Goal: Information Seeking & Learning: Learn about a topic

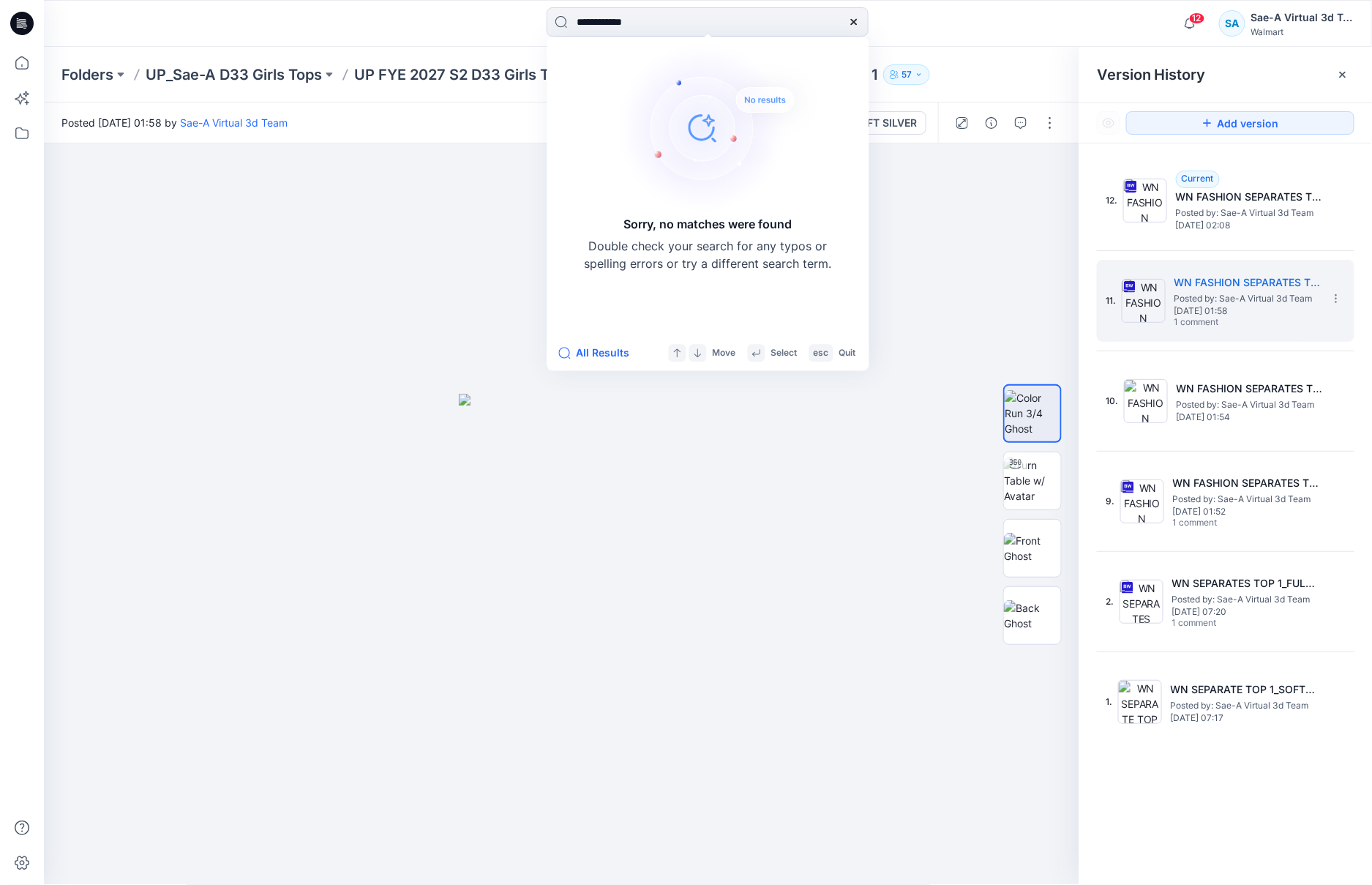
drag, startPoint x: 611, startPoint y: 25, endPoint x: 514, endPoint y: 35, distance: 97.5
click at [514, 34] on div "**********" at bounding box center [708, 24] width 664 height 32
type input "******"
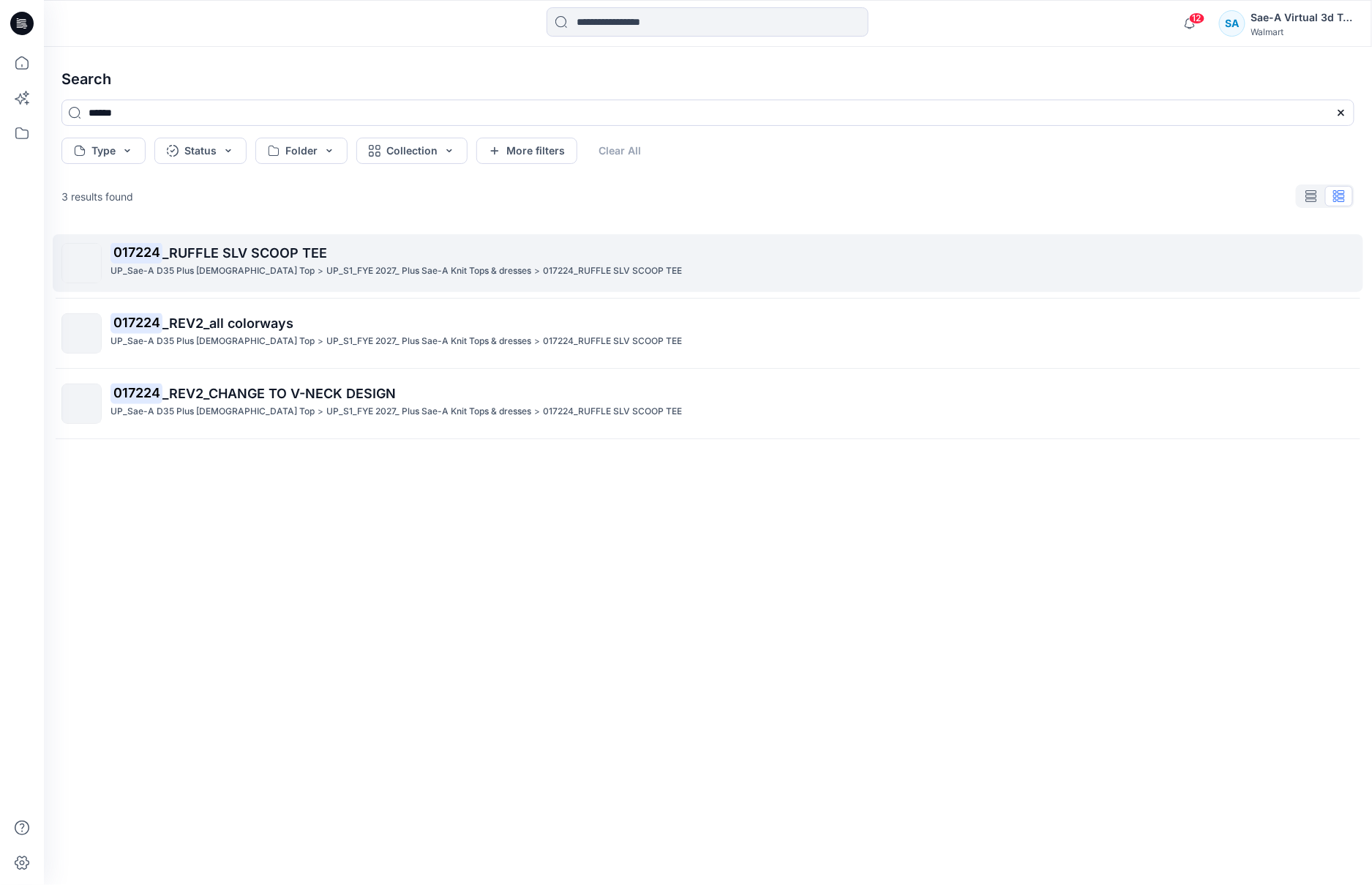
click at [261, 249] on span "_RUFFLE SLV SCOOP TEE" at bounding box center [245, 253] width 165 height 15
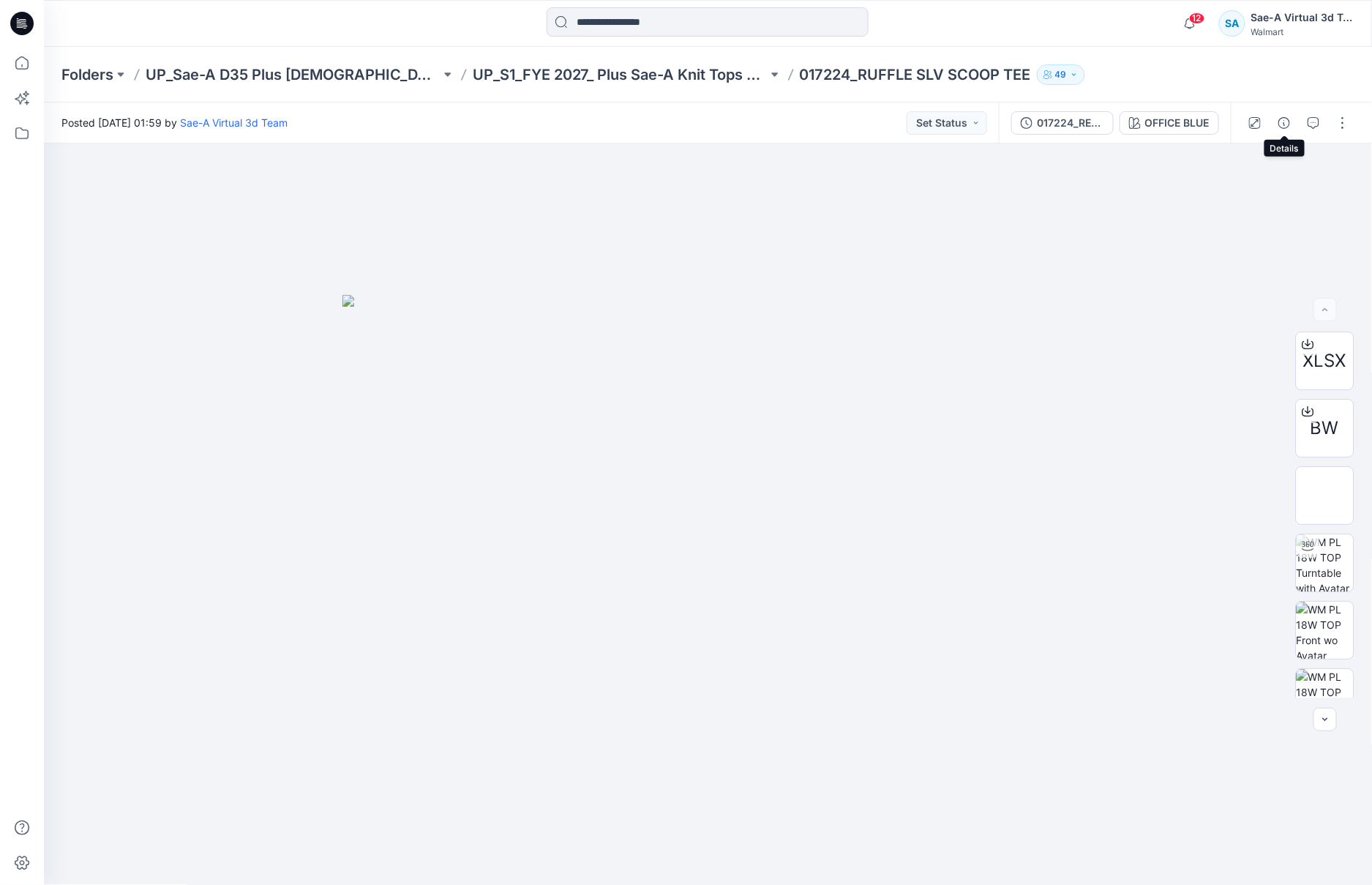
click at [1298, 126] on div at bounding box center [1298, 123] width 135 height 41
click at [1312, 124] on icon "button" at bounding box center [1314, 123] width 12 height 12
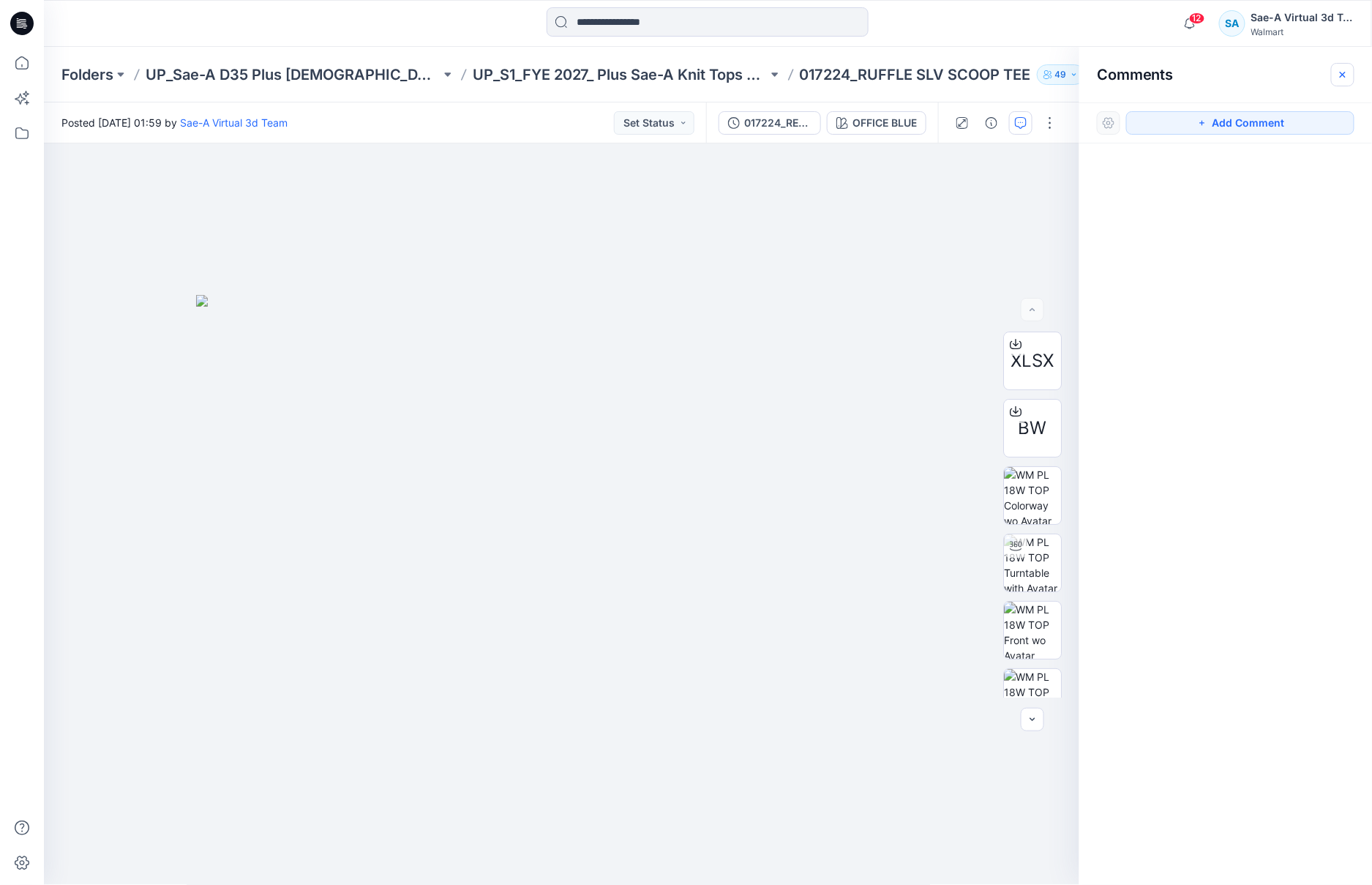
click at [1338, 65] on button "button" at bounding box center [1343, 74] width 24 height 24
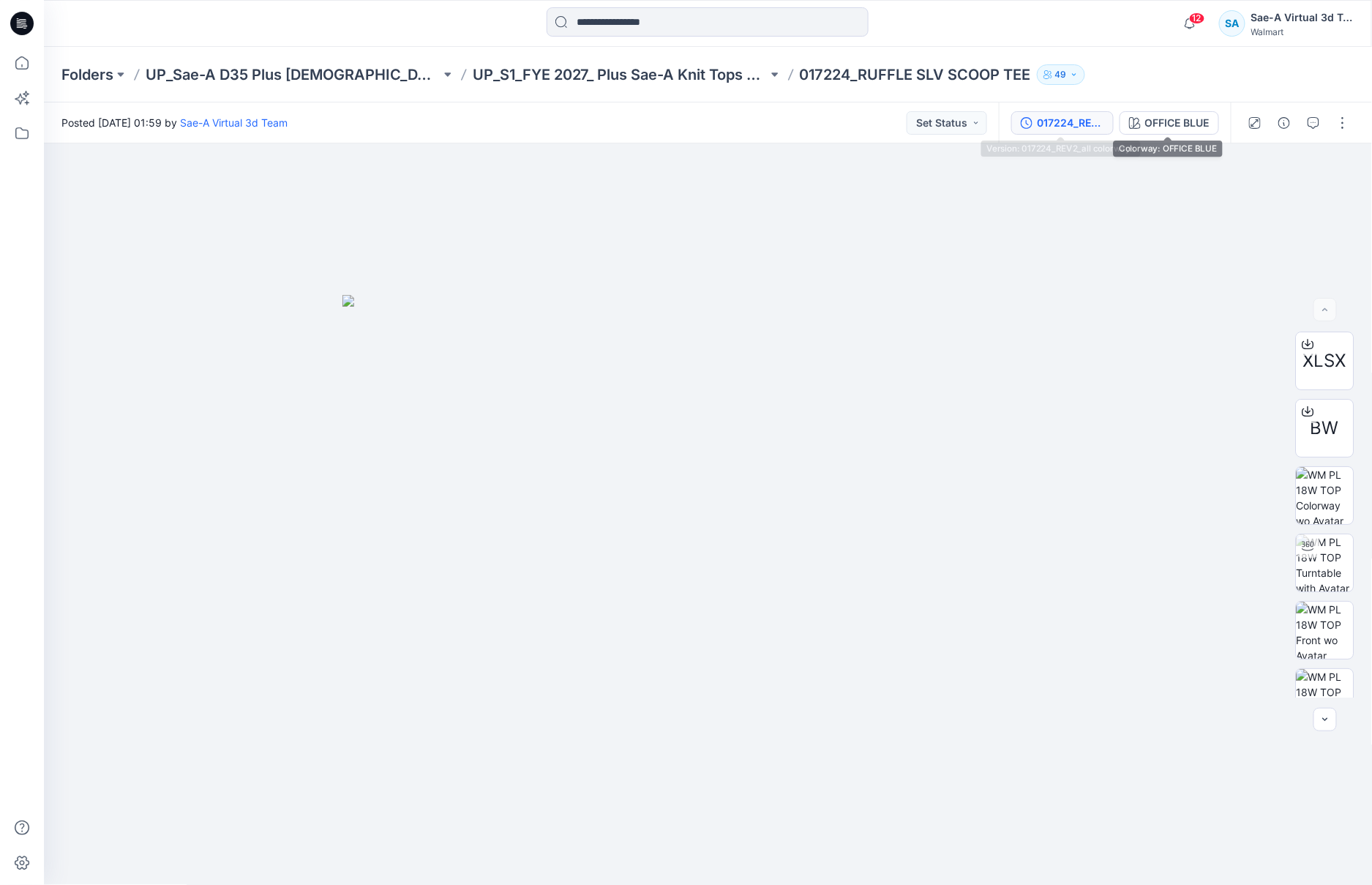
click at [1067, 122] on div "017224_REV2_all colorways" at bounding box center [1070, 123] width 67 height 16
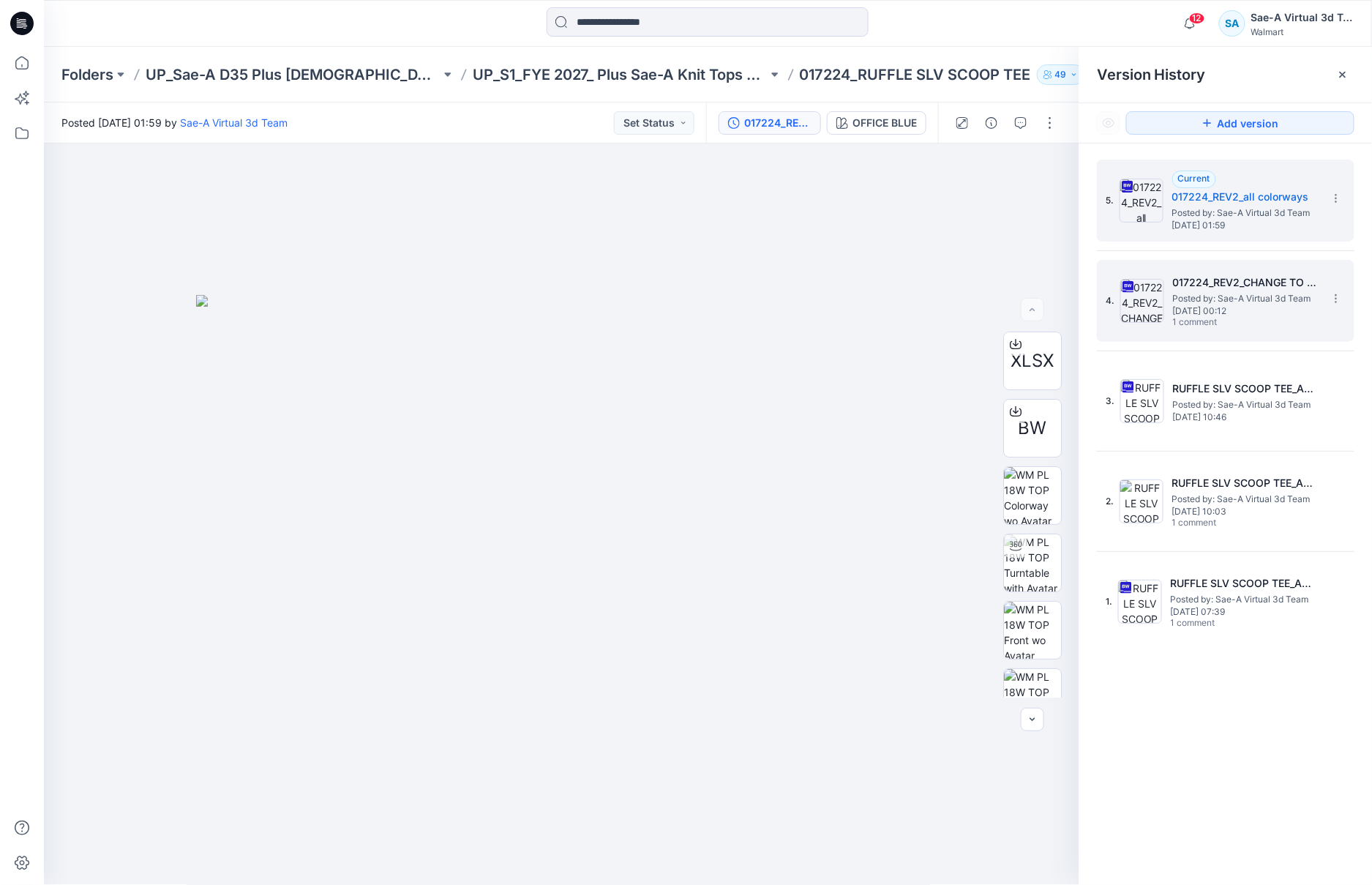
click at [1248, 292] on span "Posted by: Sae-A Virtual 3d Team" at bounding box center [1246, 299] width 146 height 15
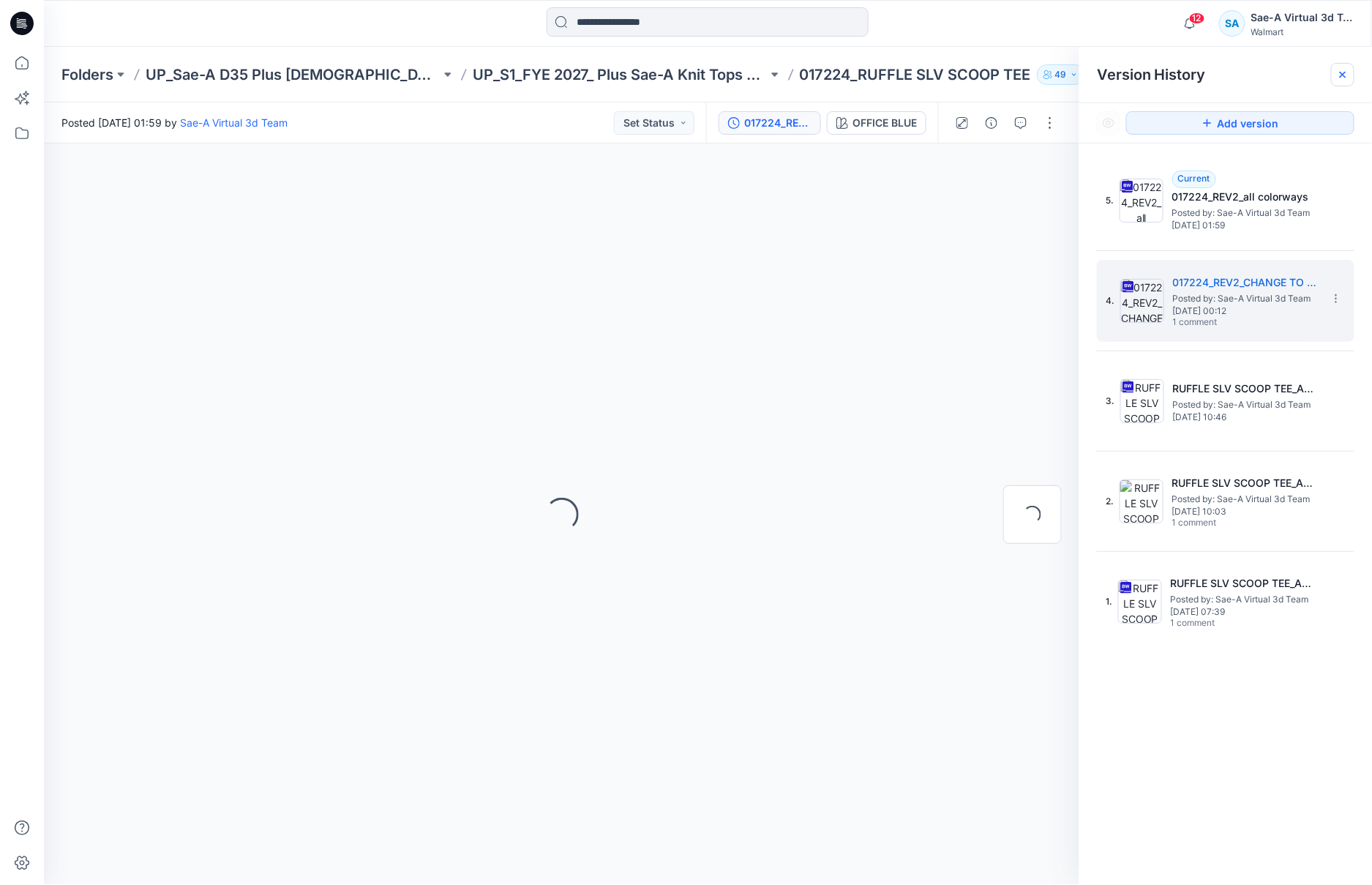
click at [1344, 74] on icon at bounding box center [1343, 74] width 6 height 6
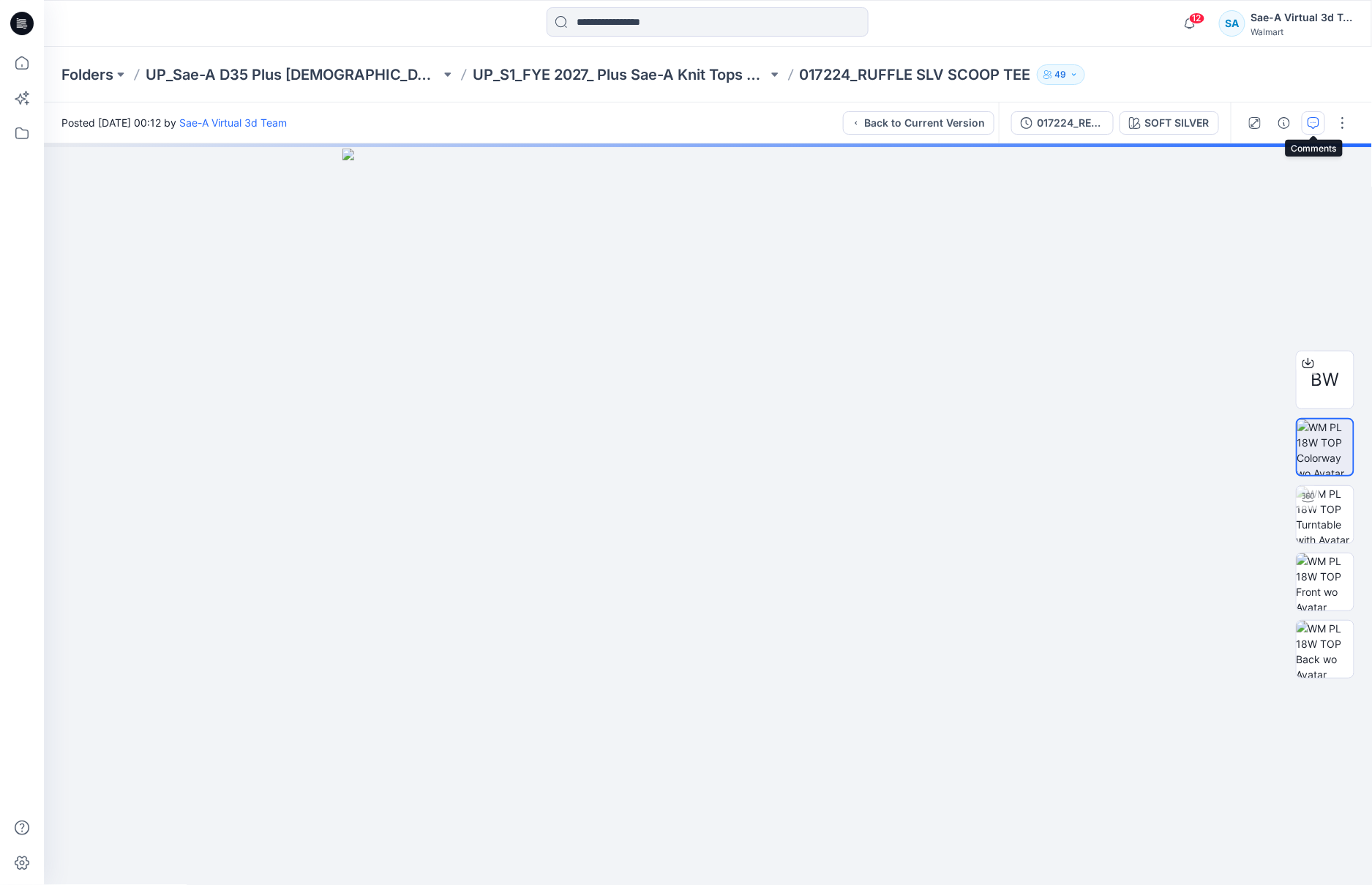
click at [1315, 122] on icon "button" at bounding box center [1314, 123] width 12 height 12
